Goal: Task Accomplishment & Management: Complete application form

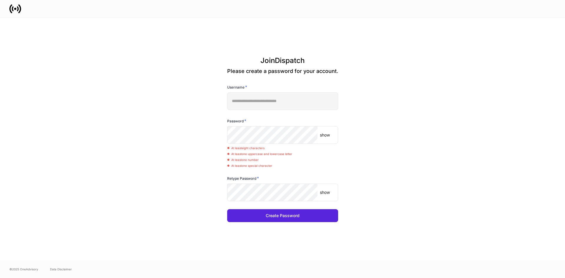
click at [439, 135] on div "**********" at bounding box center [283, 139] width 316 height 243
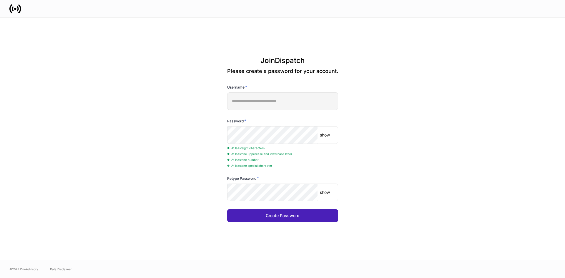
click at [294, 219] on div "Create Password" at bounding box center [283, 216] width 34 height 6
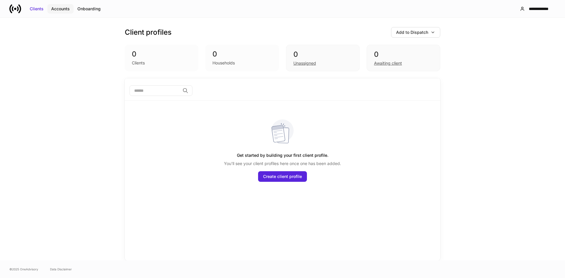
click at [57, 13] on button "Accounts" at bounding box center [60, 8] width 26 height 9
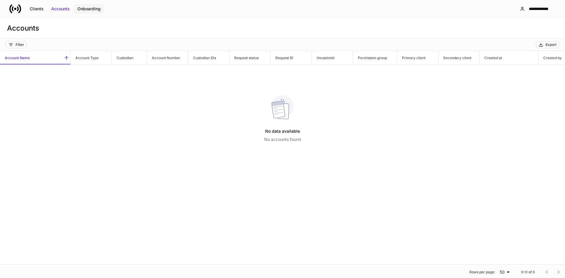
click at [99, 8] on div "Onboarding" at bounding box center [88, 9] width 23 height 6
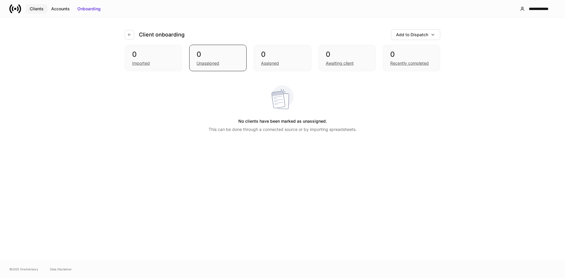
click at [46, 9] on button "Clients" at bounding box center [36, 8] width 21 height 9
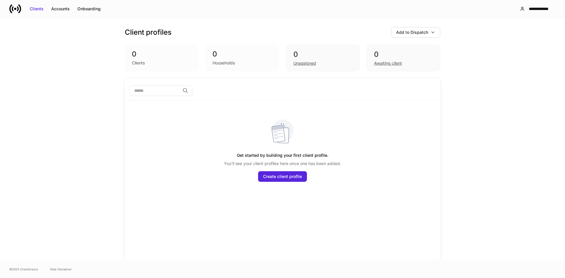
click at [429, 39] on div "Client profiles Add to Dispatch 0 Clients 0 Households 0 Unassigned 0 Awaiting …" at bounding box center [283, 48] width 316 height 61
click at [427, 31] on div "Add to Dispatch" at bounding box center [412, 32] width 32 height 6
click at [499, 158] on div at bounding box center [282, 139] width 565 height 278
